Goal: Check status: Check status

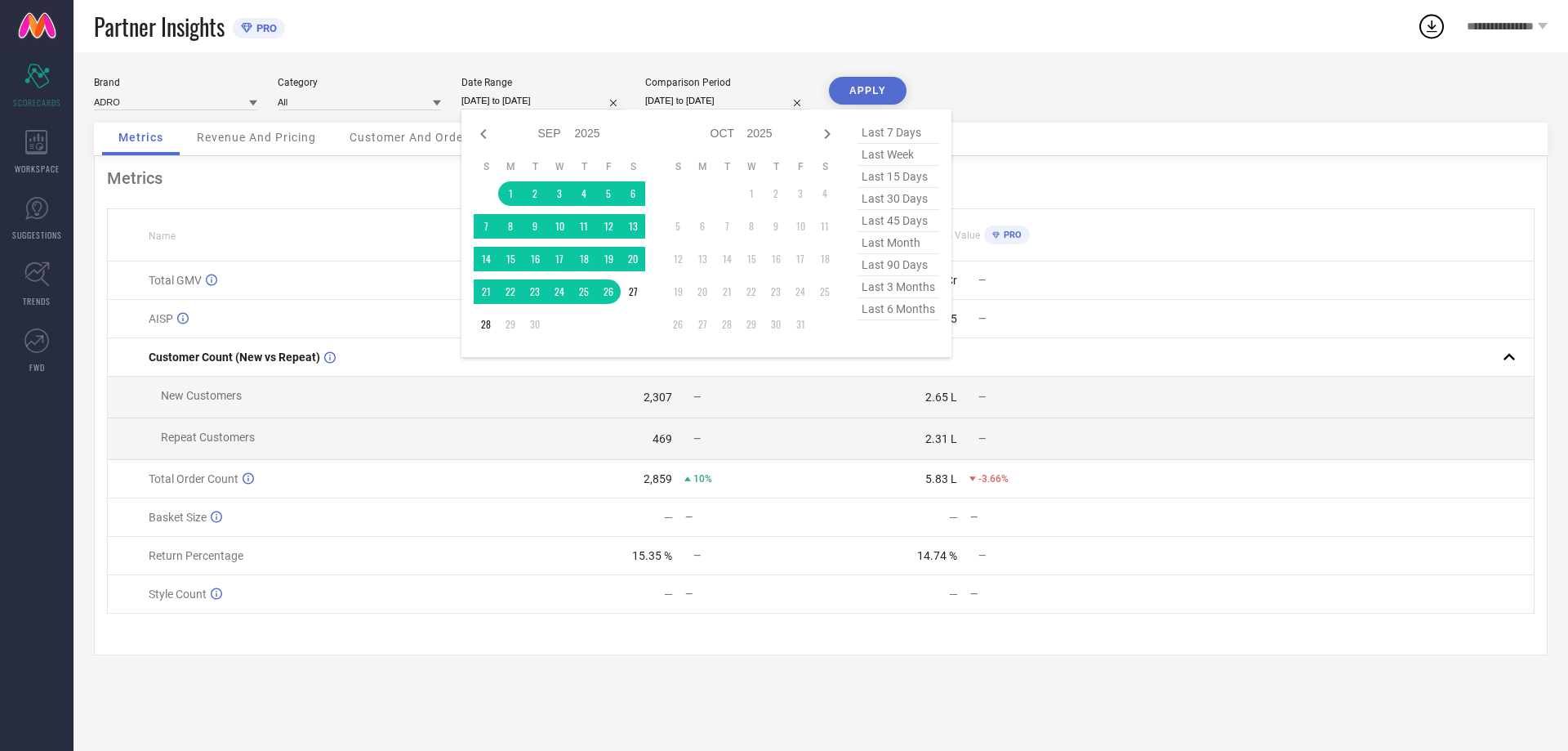
select select "8"
select select "2025"
select select "9"
select select "2025"
click at [618, 54] on div "Brand ADRO Category All Date Range [DATE] to [DATE] Jan Feb Mar Apr May Jun [DA…" at bounding box center [821, 401] width 1494 height 698
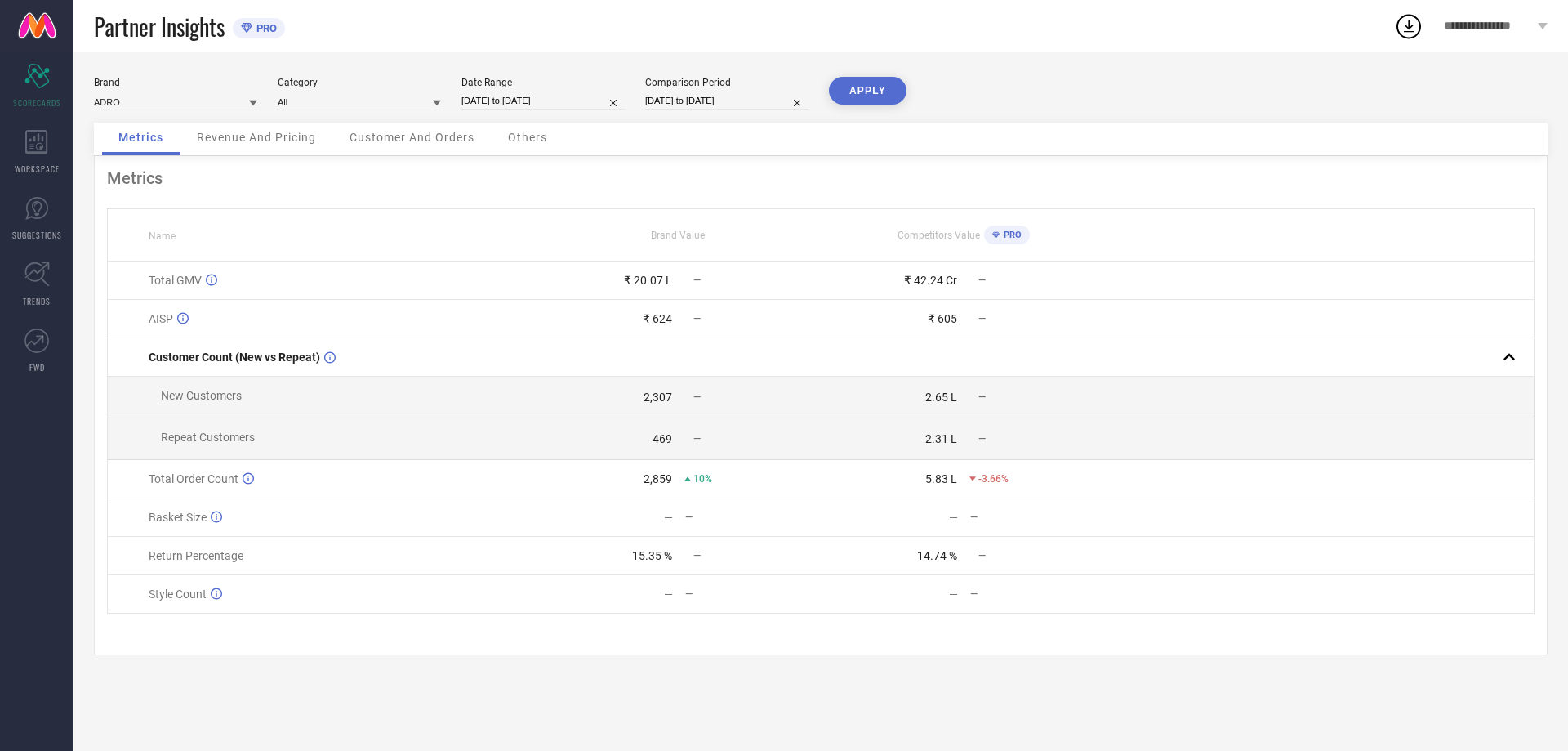
click at [555, 101] on input "[DATE] to [DATE]" at bounding box center [542, 100] width 163 height 17
select select "8"
select select "2025"
select select "9"
select select "2025"
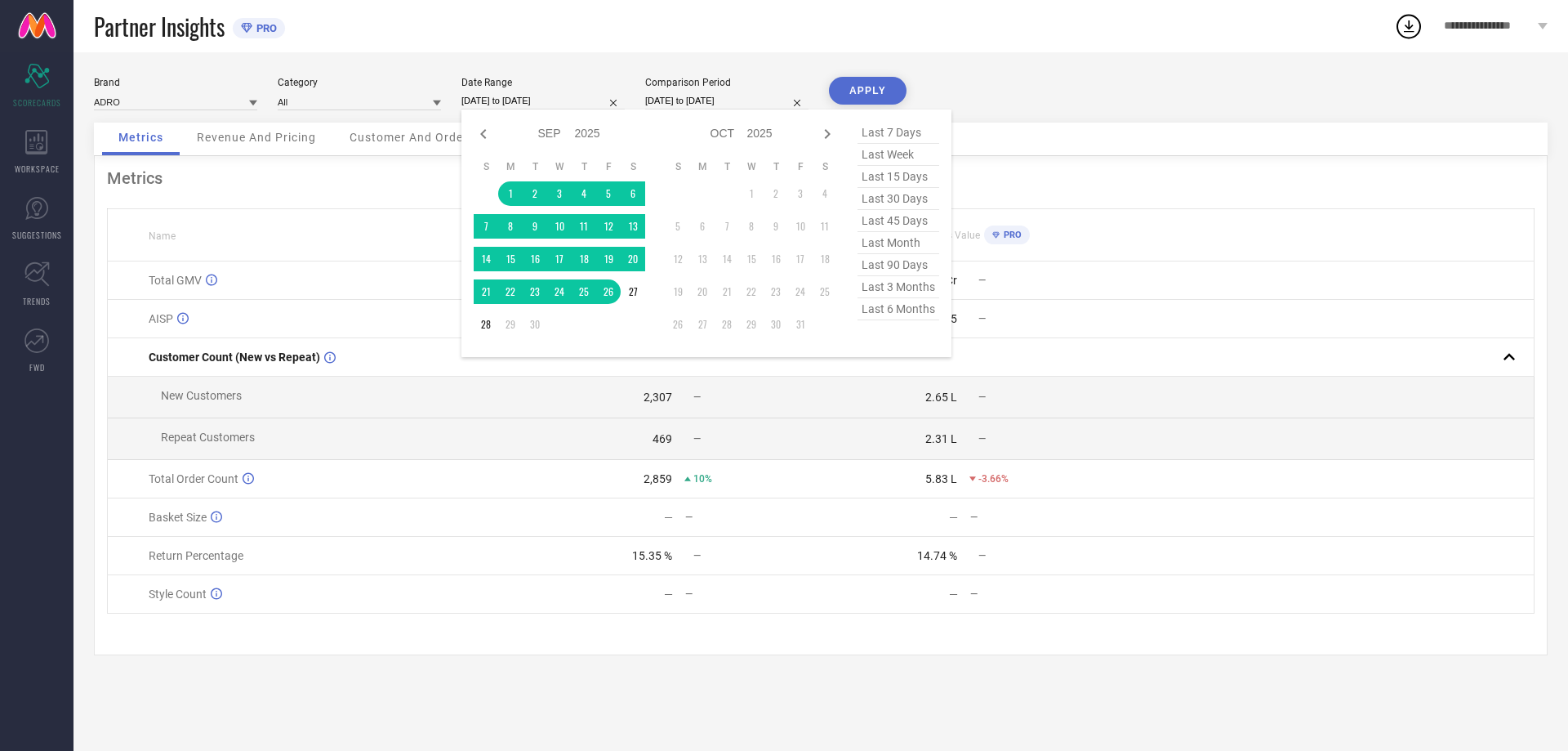
click at [610, 63] on div "Brand ADRO Category All Date Range [DATE] to [DATE] Jan Feb Mar Apr May Jun [DA…" at bounding box center [821, 401] width 1494 height 698
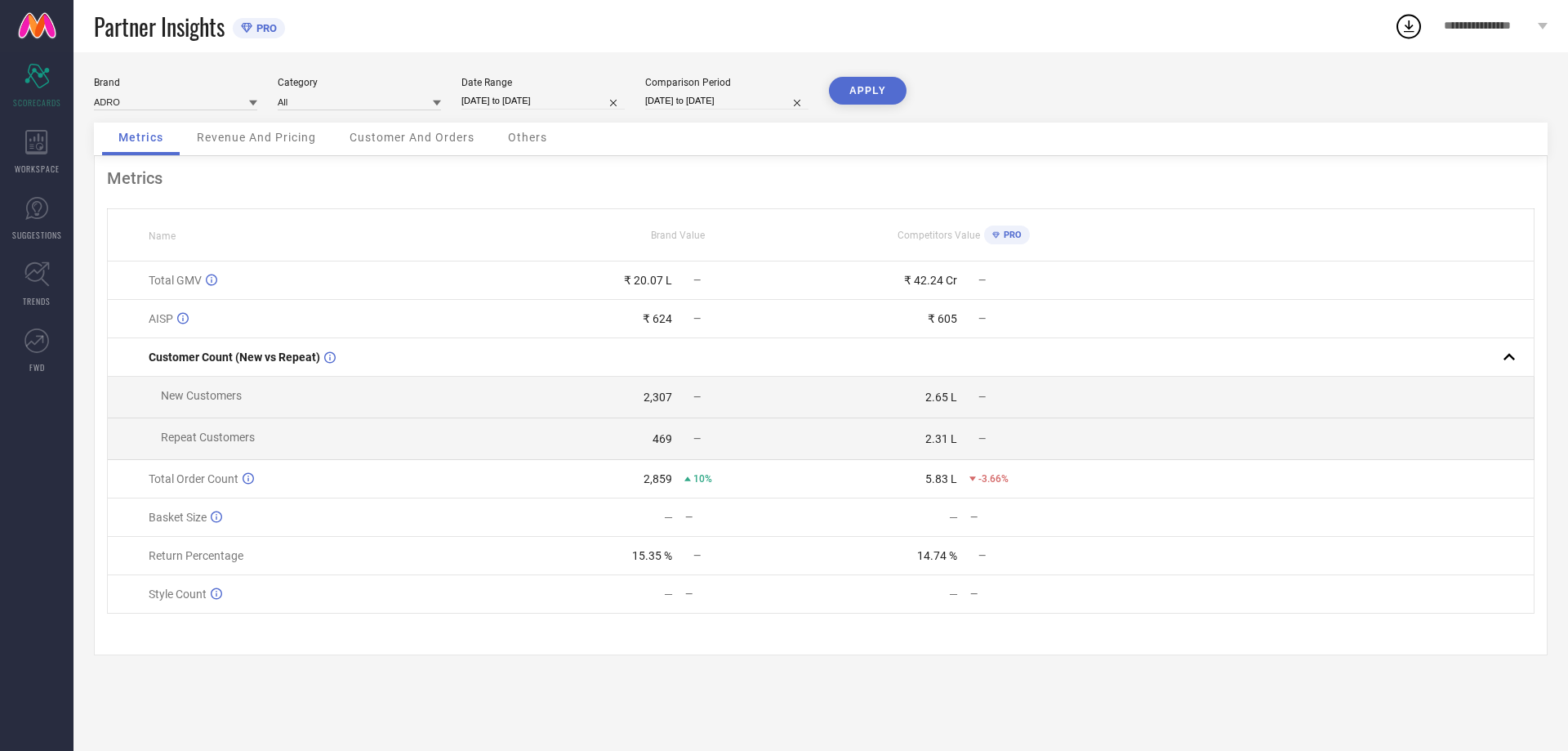
click at [541, 113] on div "Brand ADRO Category All Date Range [DATE] to [DATE] Comparison Period [DATE] to…" at bounding box center [820, 99] width 1453 height 46
select select "8"
select select "2025"
select select "9"
select select "2025"
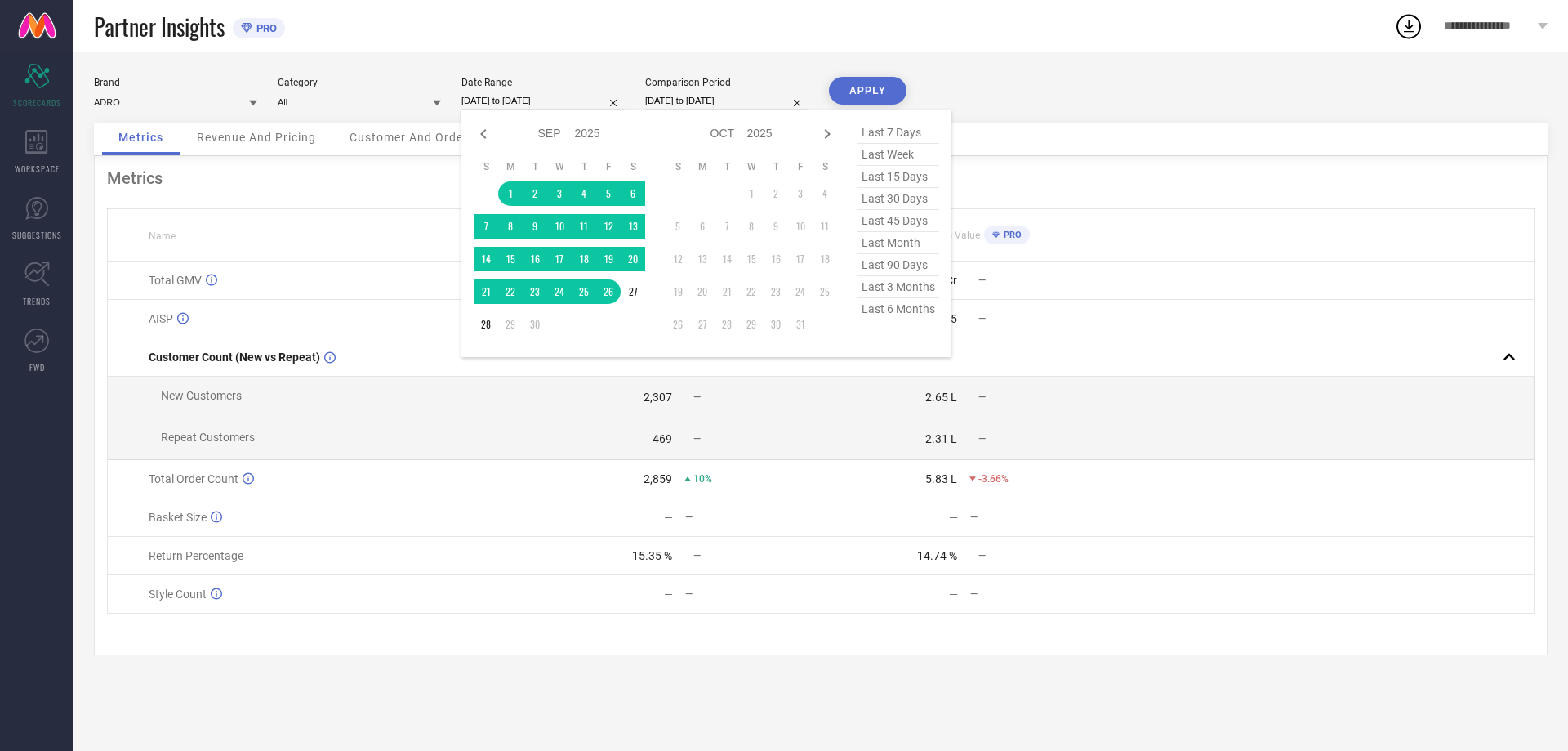
drag, startPoint x: 541, startPoint y: 98, endPoint x: 559, endPoint y: 112, distance: 22.8
click at [541, 98] on input "[DATE] to [DATE]" at bounding box center [542, 100] width 163 height 17
click at [509, 293] on td "22" at bounding box center [510, 292] width 25 height 25
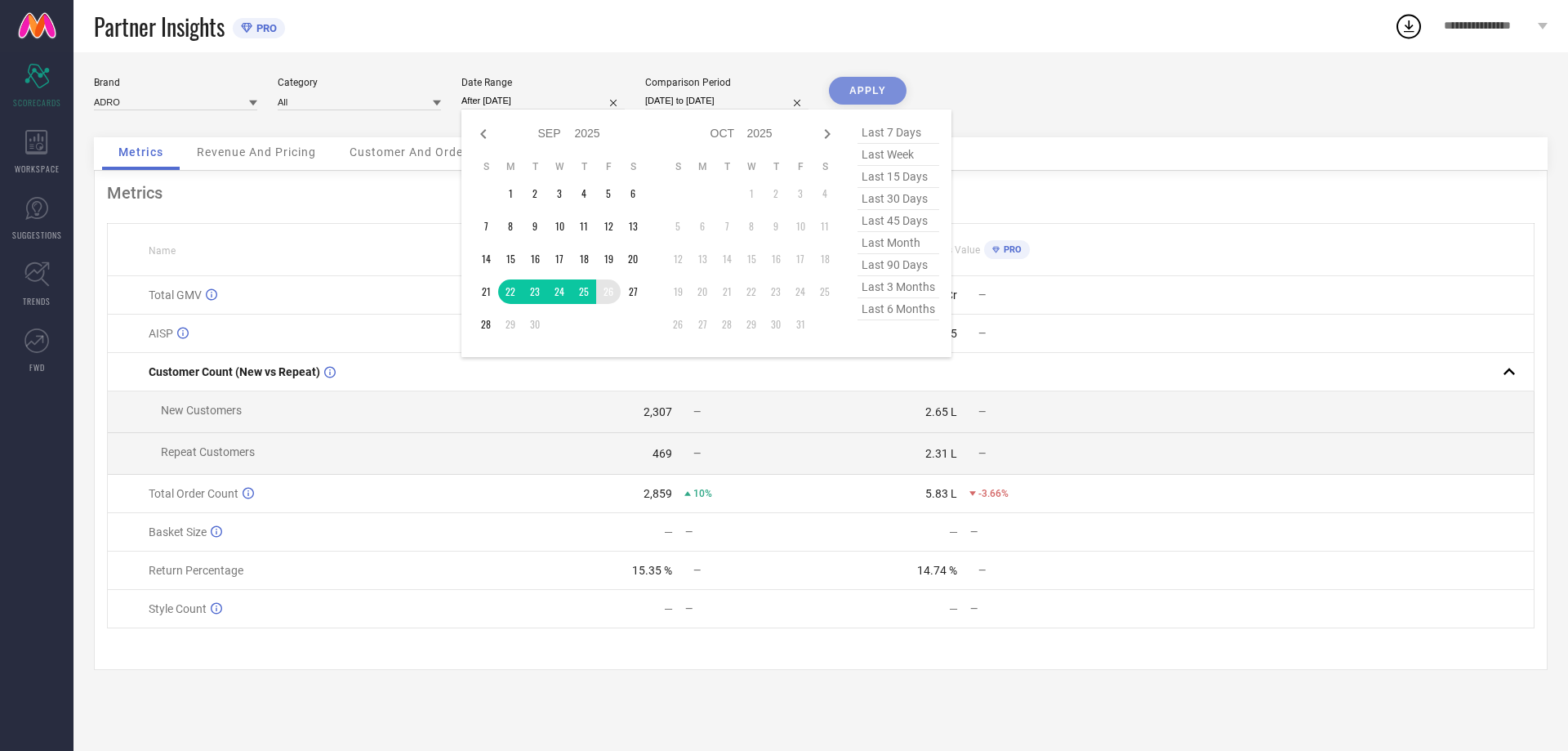
type input "[DATE] to [DATE]"
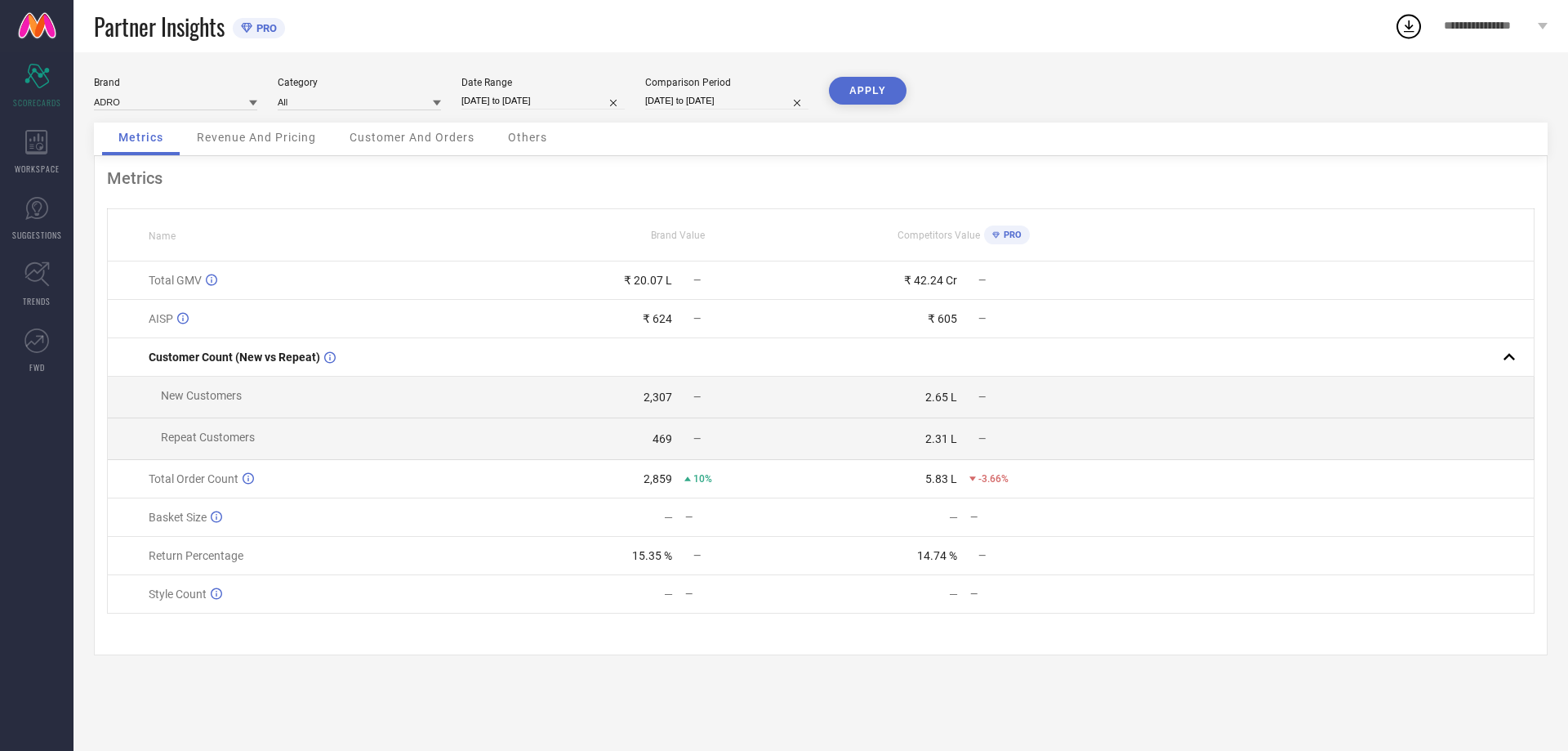
click at [879, 91] on button "APPLY" at bounding box center [867, 90] width 77 height 27
